Goal: Task Accomplishment & Management: Complete application form

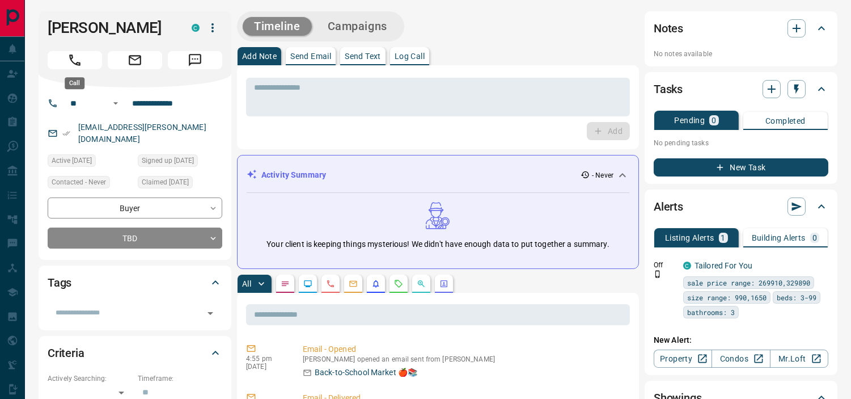
click at [83, 54] on button "Call" at bounding box center [75, 60] width 54 height 18
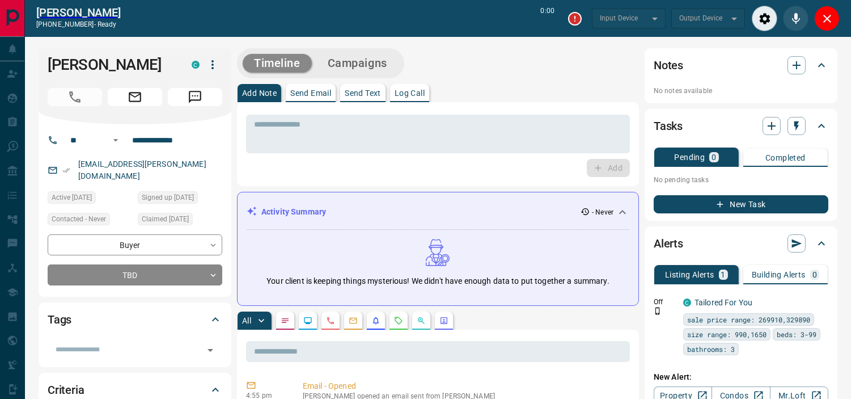
type input "*******"
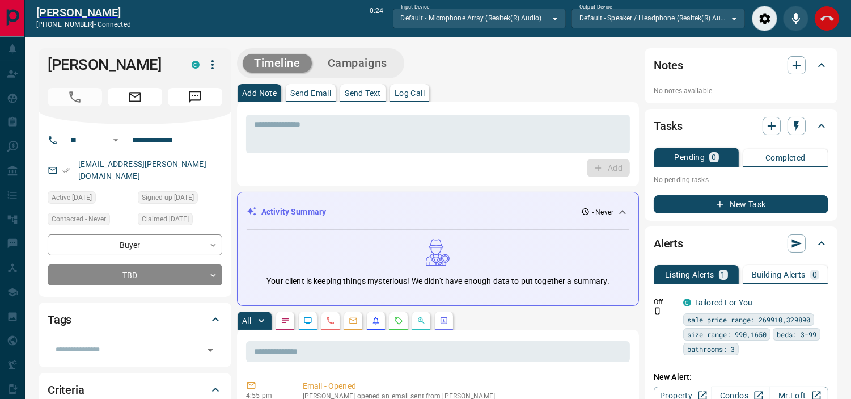
click at [829, 26] on button "End Call" at bounding box center [827, 19] width 26 height 26
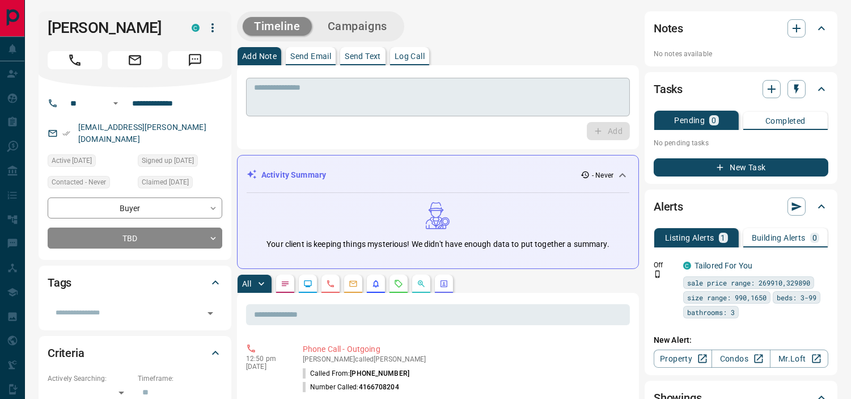
click at [297, 99] on textarea at bounding box center [438, 97] width 368 height 29
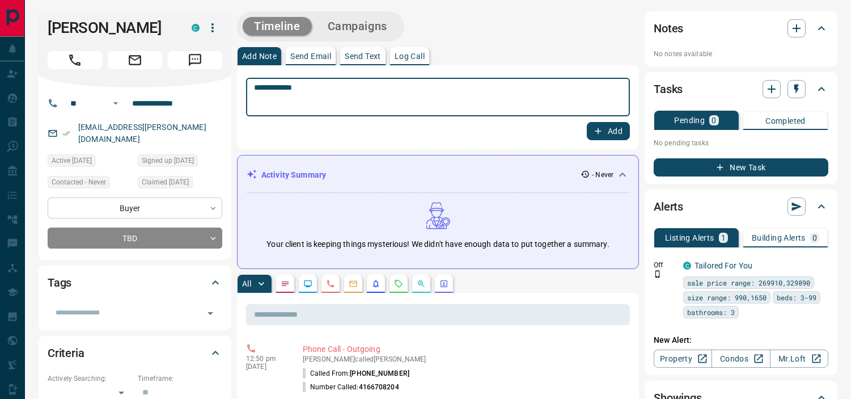
type textarea "**********"
click at [602, 126] on icon "button" at bounding box center [598, 131] width 10 height 10
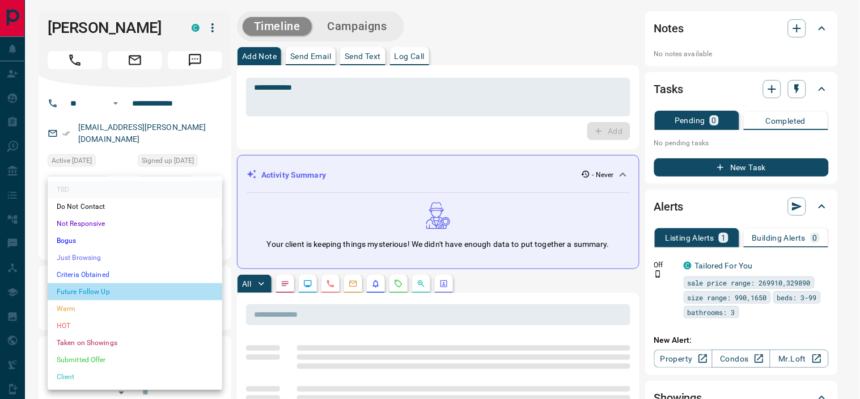
click at [100, 286] on li "Future Follow Up" at bounding box center [135, 291] width 175 height 17
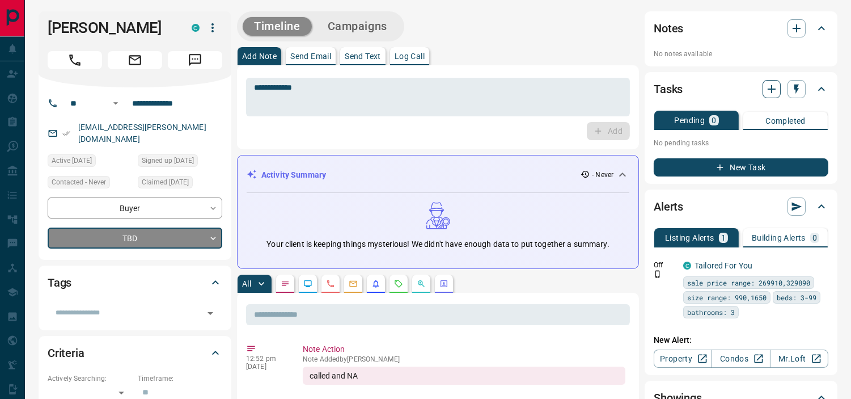
click at [770, 94] on icon "button" at bounding box center [772, 89] width 14 height 14
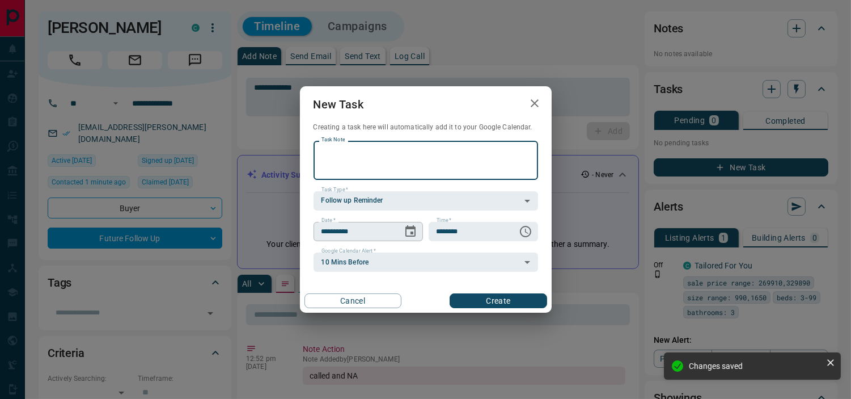
type input "*"
click at [412, 235] on icon "Choose date, selected date is Oct 16, 2025" at bounding box center [411, 232] width 14 height 14
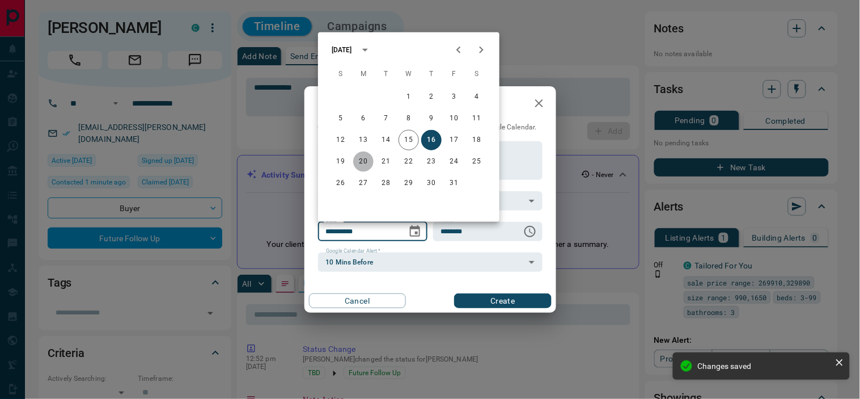
click at [362, 163] on button "20" at bounding box center [363, 161] width 20 height 20
type input "**********"
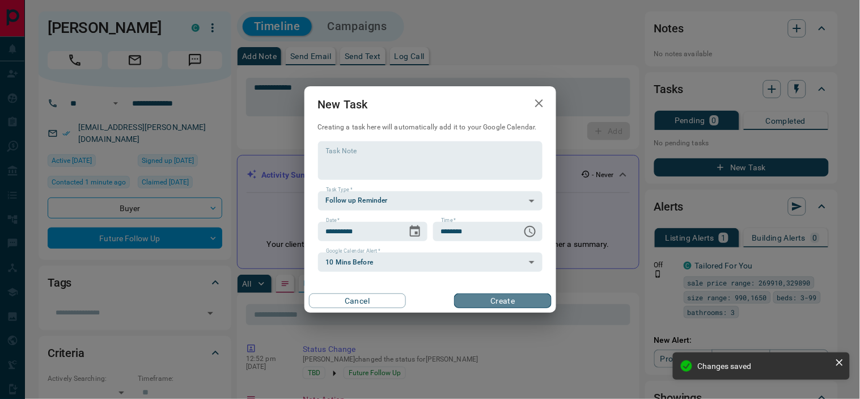
click at [500, 297] on button "Create" at bounding box center [502, 300] width 97 height 15
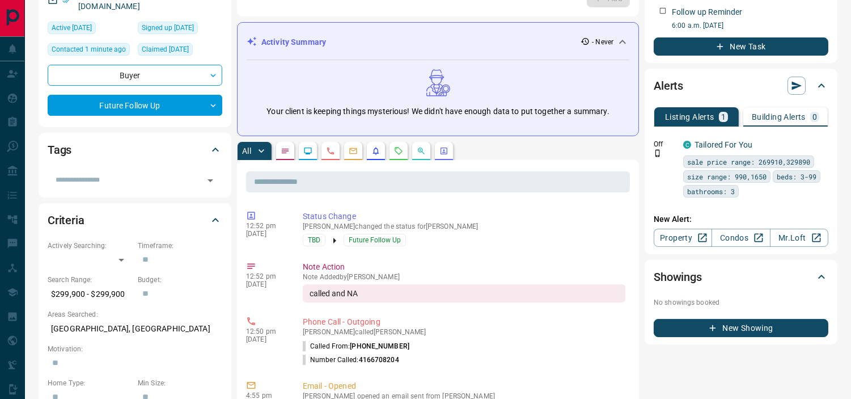
scroll to position [138, 0]
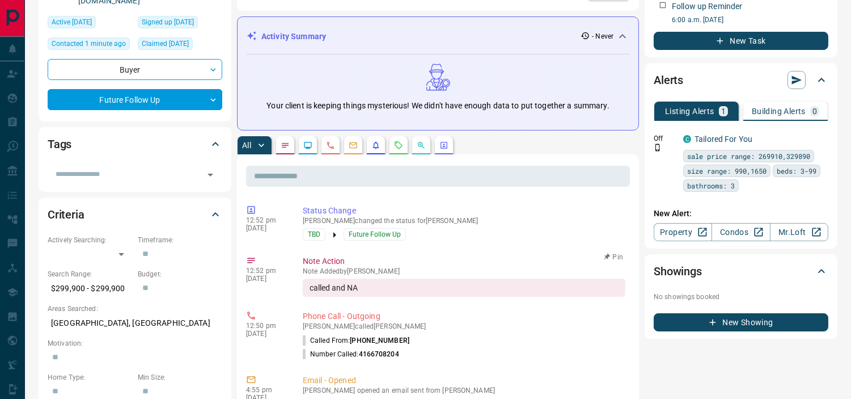
click at [599, 285] on div "called and NA" at bounding box center [464, 287] width 323 height 18
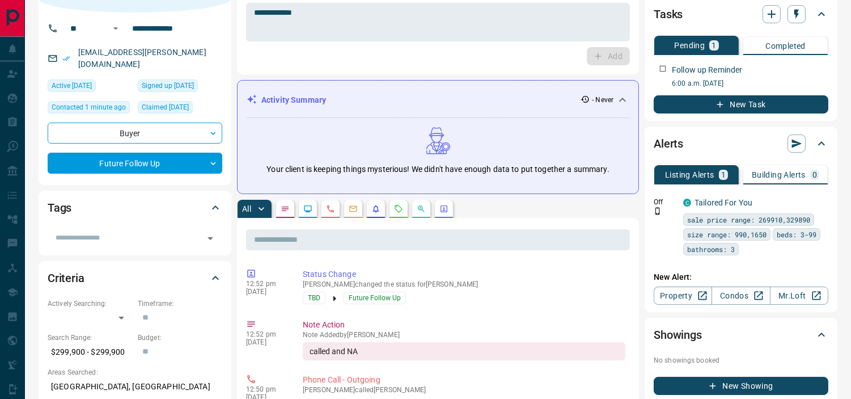
scroll to position [74, 0]
